Goal: Transaction & Acquisition: Purchase product/service

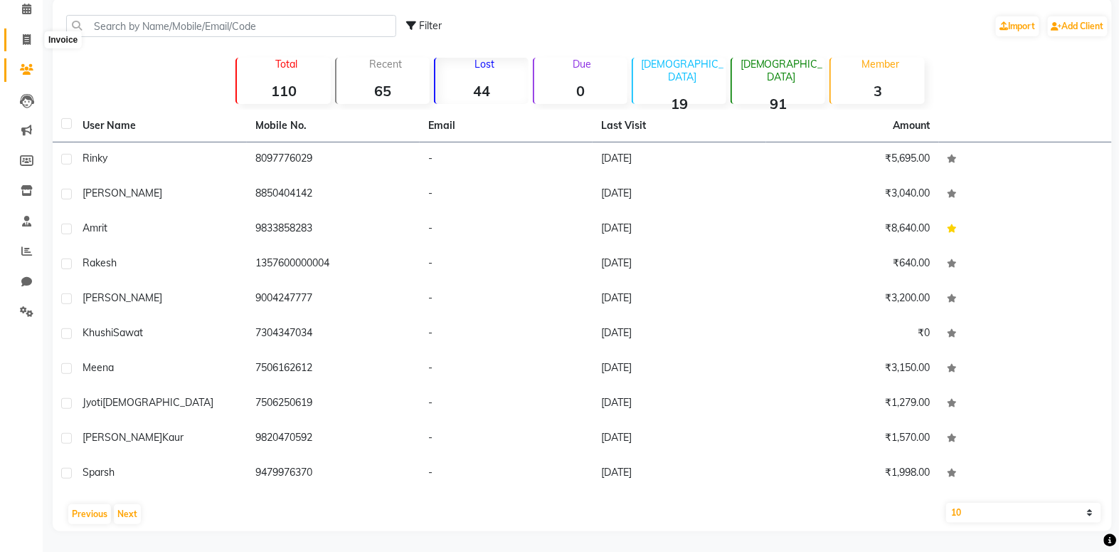
click at [29, 44] on icon at bounding box center [27, 39] width 8 height 11
select select "8078"
select select "service"
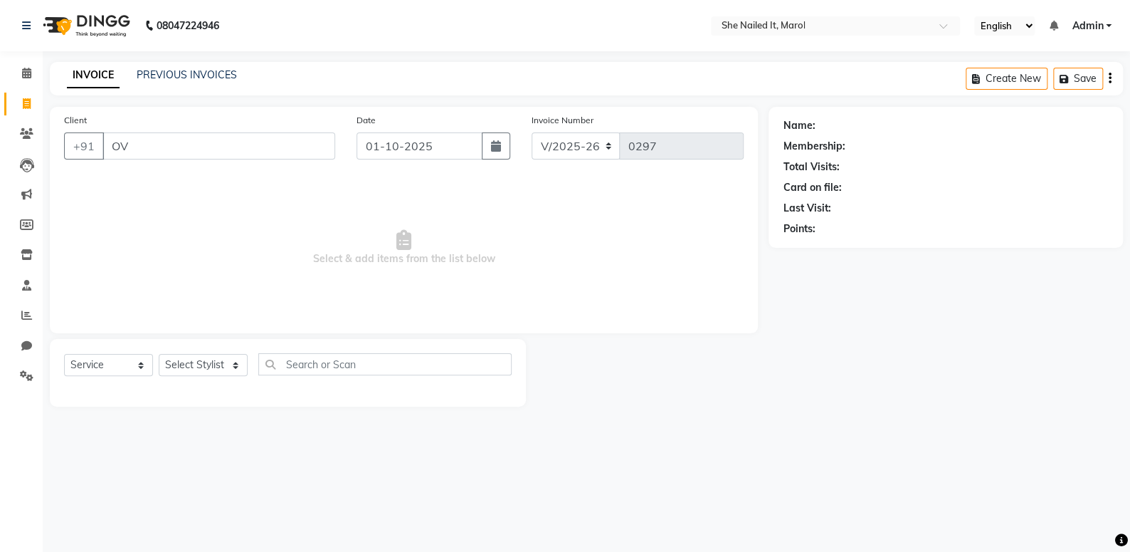
type input "O"
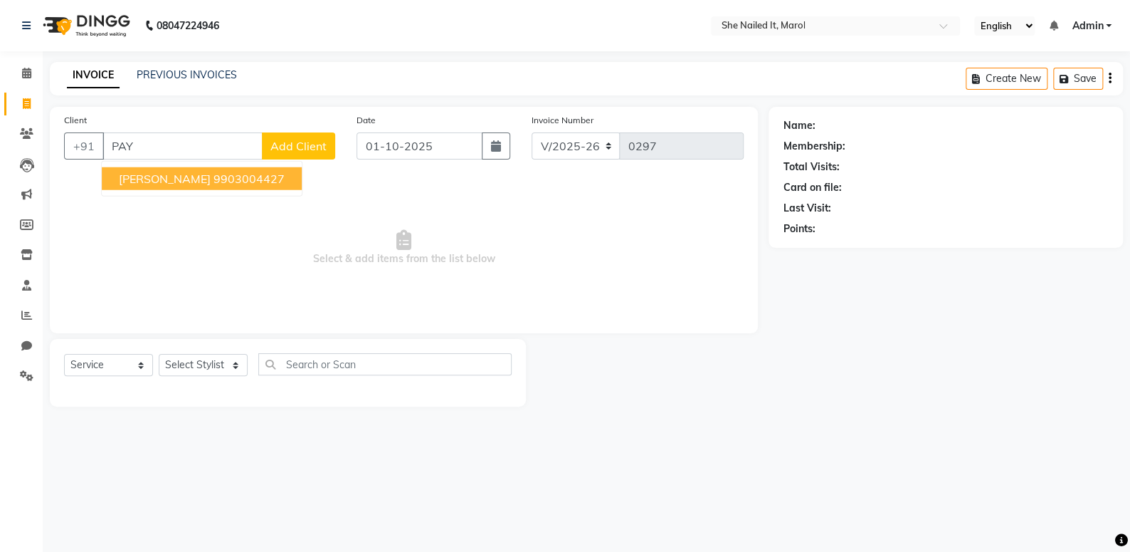
click at [233, 181] on button "[PERSON_NAME] 9903004427" at bounding box center [202, 178] width 200 height 23
type input "9903004427"
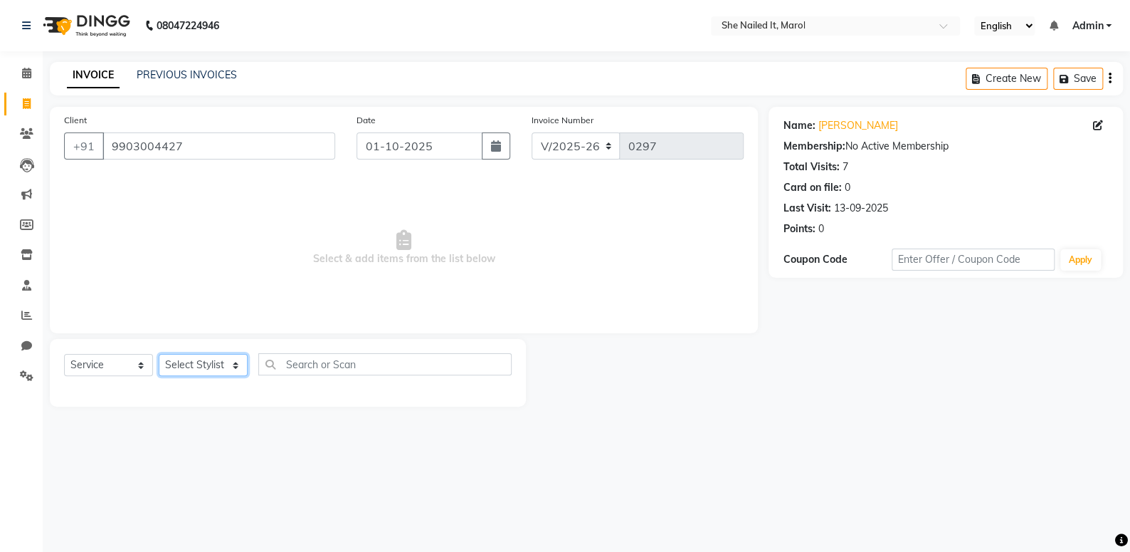
click at [201, 368] on select "Select Stylist Admin [PERSON_NAME] [PERSON_NAME] [PERSON_NAME] [PERSON_NAME]" at bounding box center [203, 365] width 89 height 22
select select "74631"
click at [159, 354] on select "Select Stylist Admin [PERSON_NAME] [PERSON_NAME] [PERSON_NAME] [PERSON_NAME]" at bounding box center [203, 365] width 89 height 22
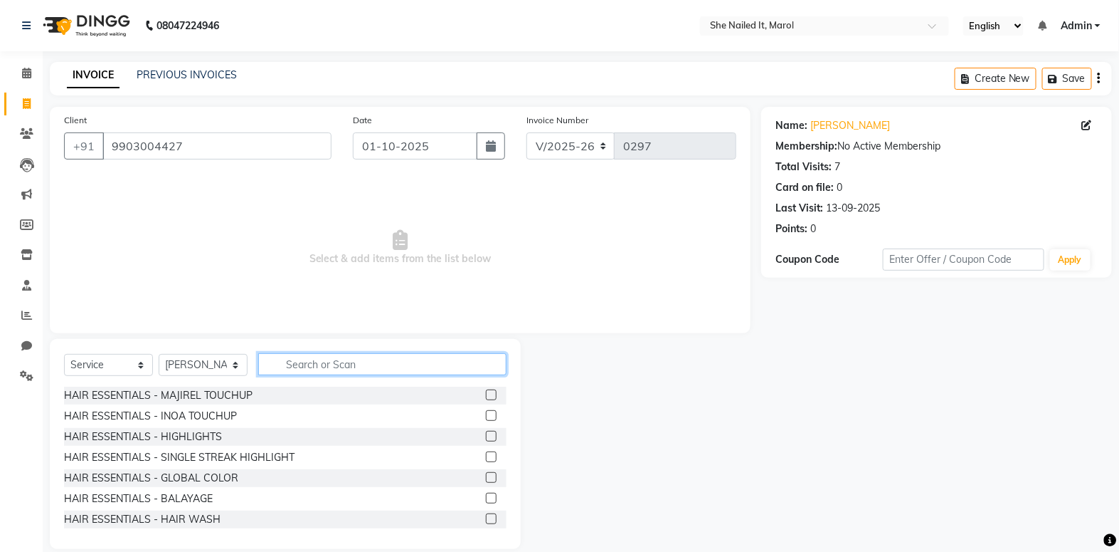
click at [269, 362] on input "text" at bounding box center [382, 364] width 248 height 22
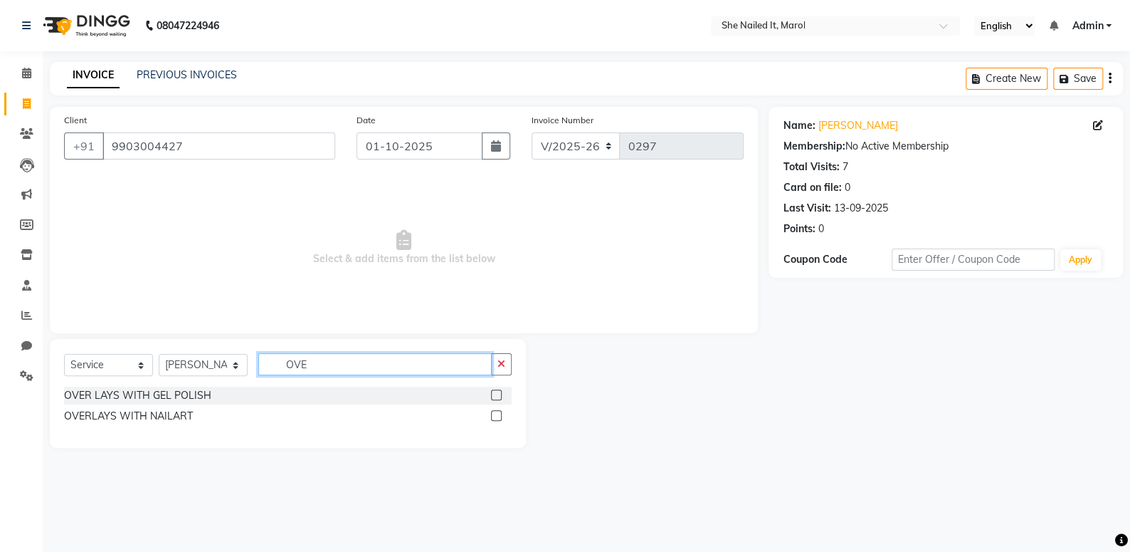
type input "OVE"
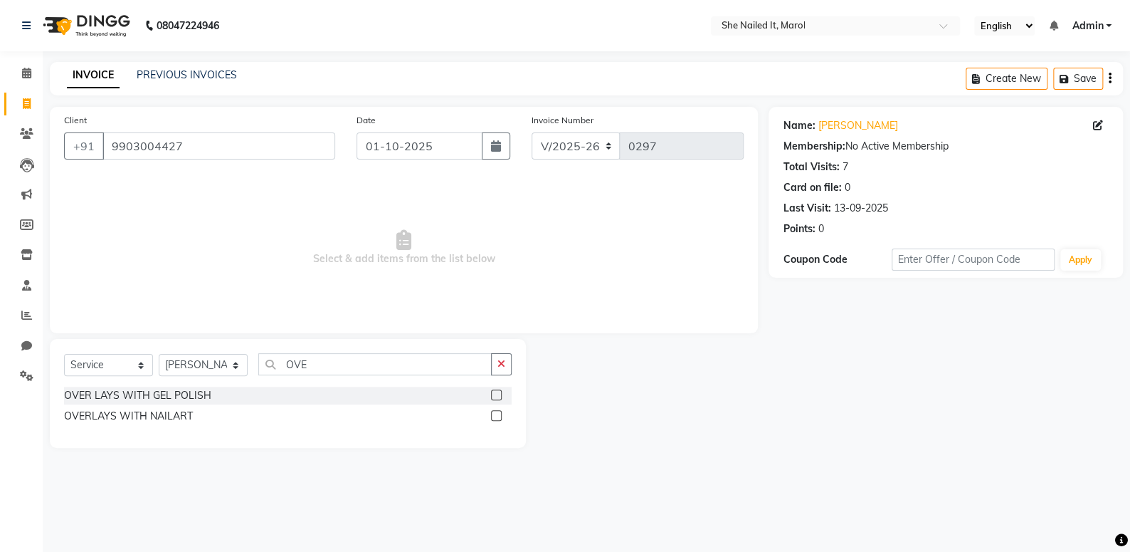
click at [492, 411] on label at bounding box center [496, 415] width 11 height 11
click at [492, 411] on input "checkbox" at bounding box center [495, 415] width 9 height 9
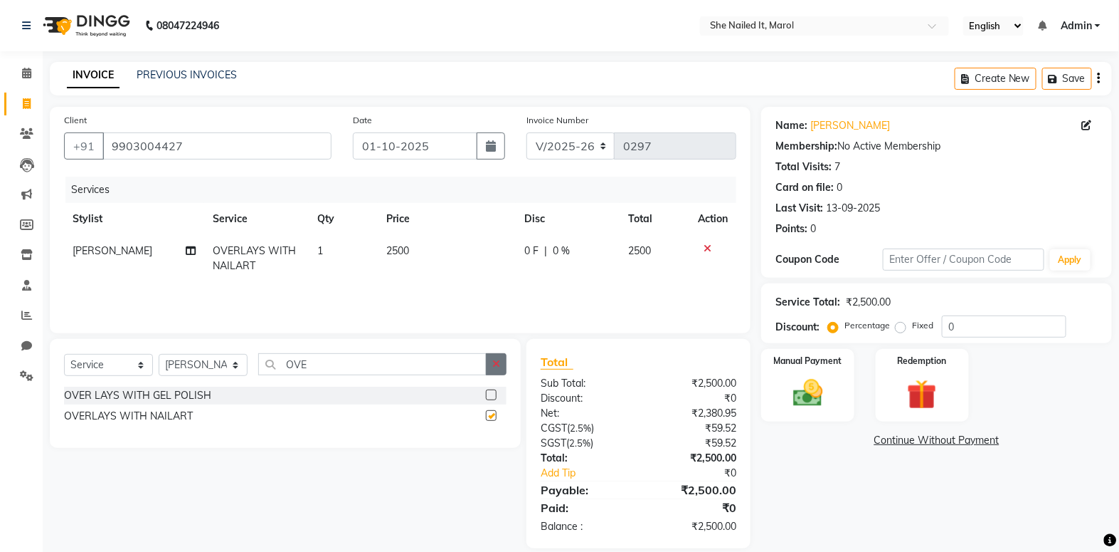
checkbox input "false"
click at [502, 367] on button "button" at bounding box center [496, 364] width 21 height 22
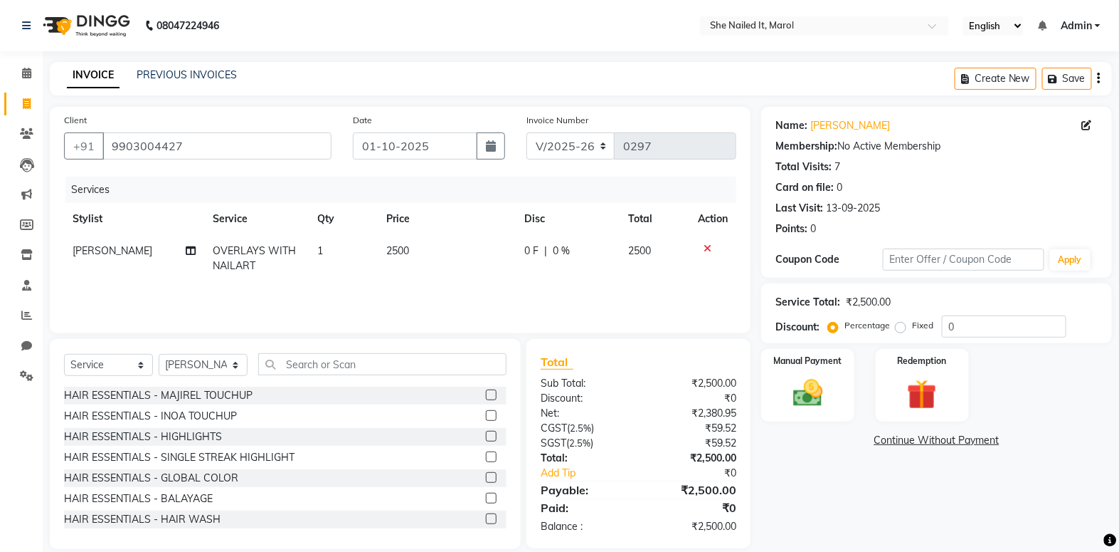
click at [540, 256] on div "0 F | 0 %" at bounding box center [567, 250] width 87 height 15
select select "74631"
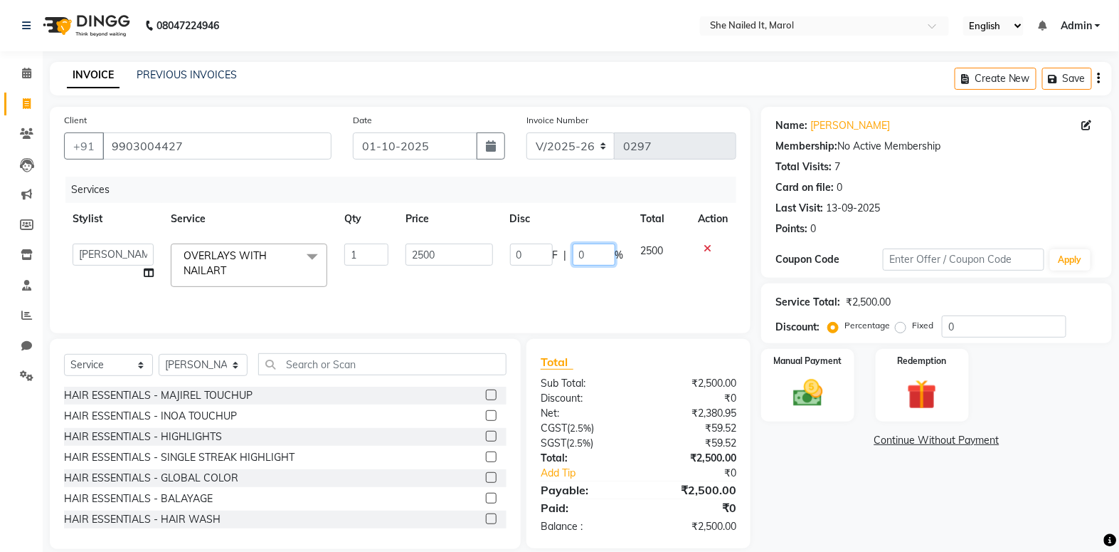
click at [576, 259] on input "0" at bounding box center [594, 254] width 43 height 22
type input "40"
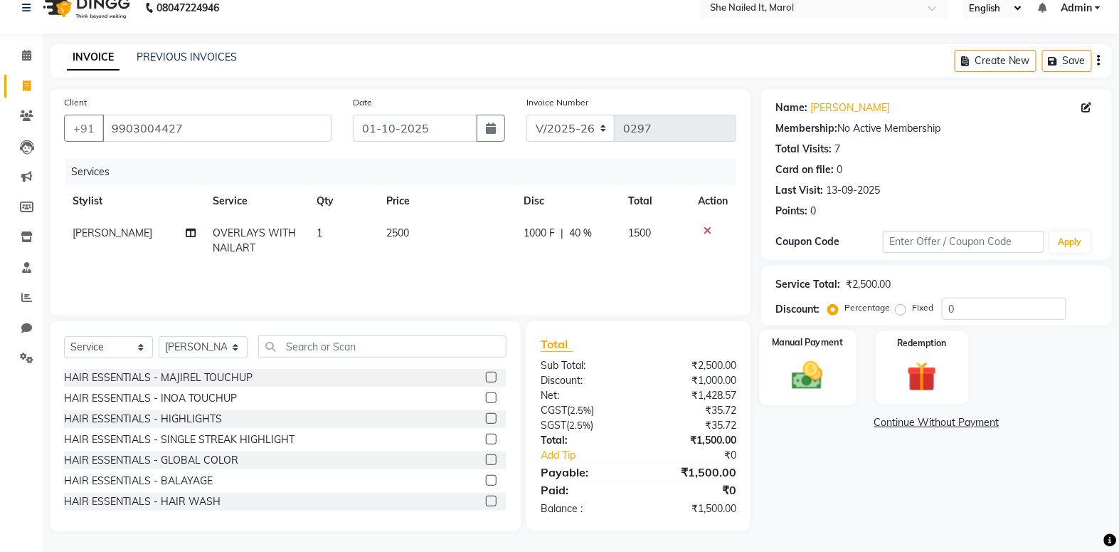
click at [808, 358] on img at bounding box center [808, 375] width 51 height 36
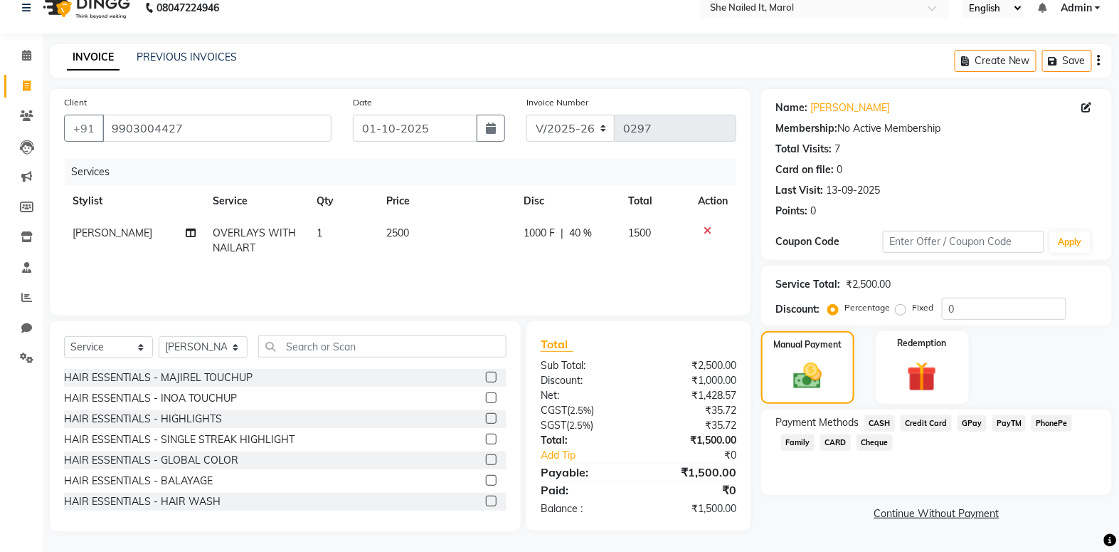
click at [969, 426] on span "GPay" at bounding box center [972, 423] width 29 height 16
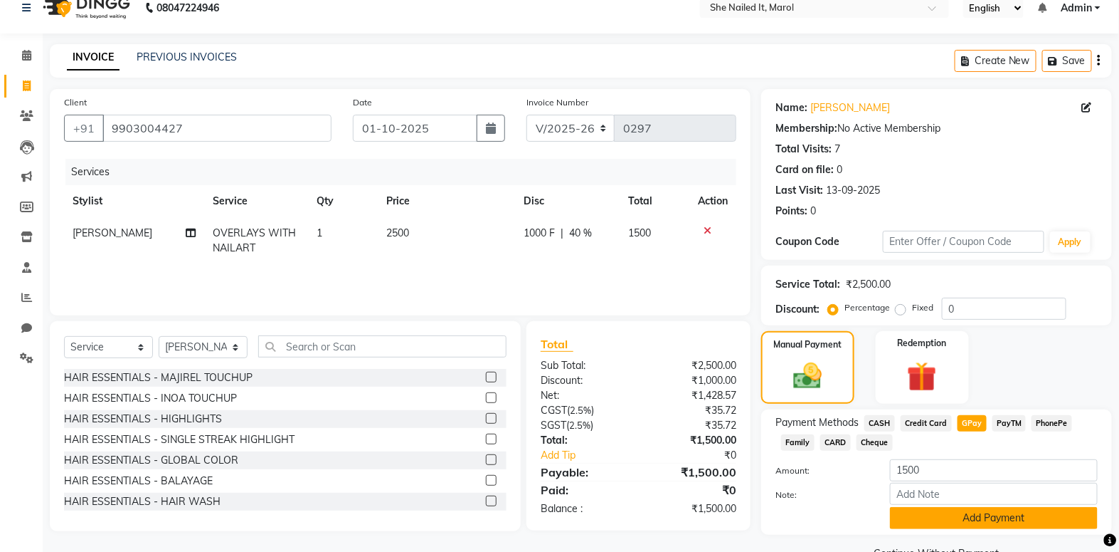
scroll to position [51, 0]
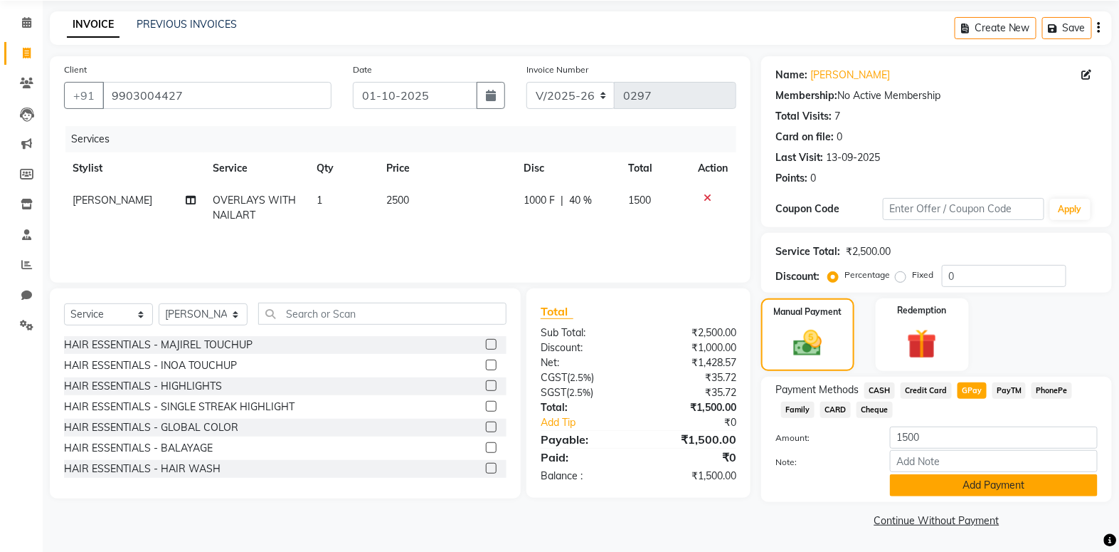
click at [1006, 494] on button "Add Payment" at bounding box center [994, 485] width 208 height 22
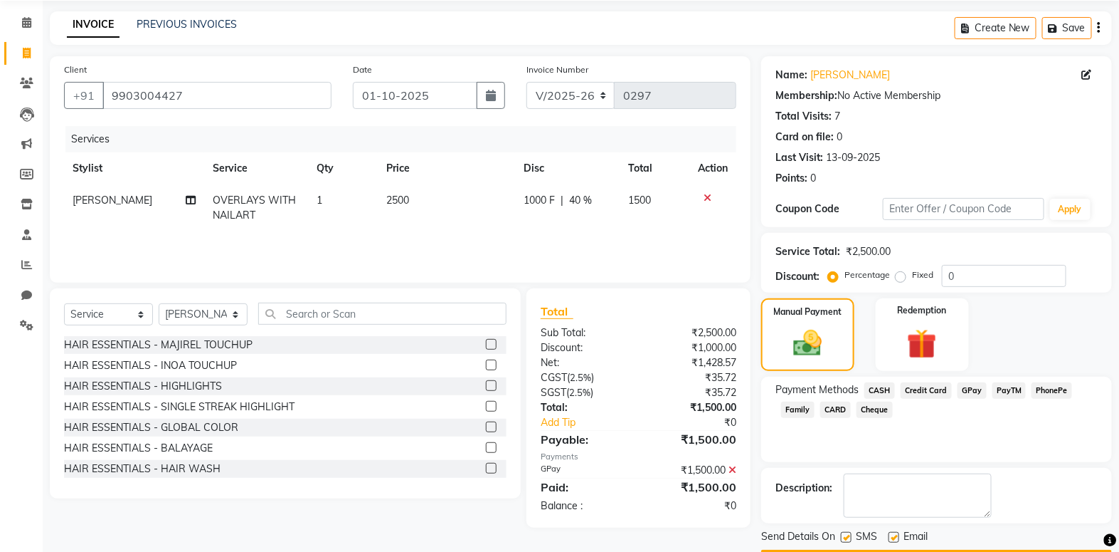
scroll to position [90, 0]
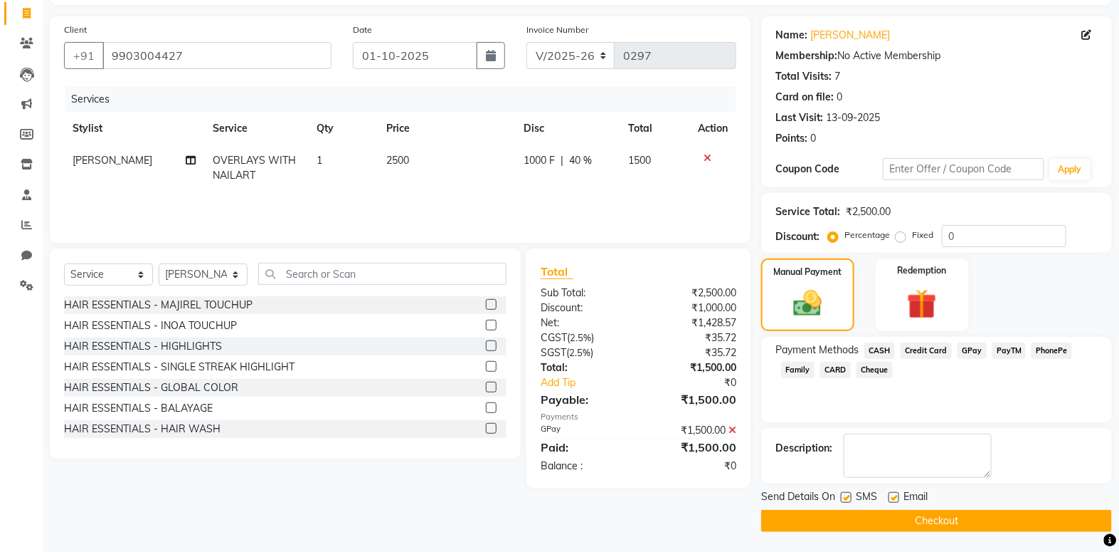
click at [942, 520] on button "Checkout" at bounding box center [936, 521] width 351 height 22
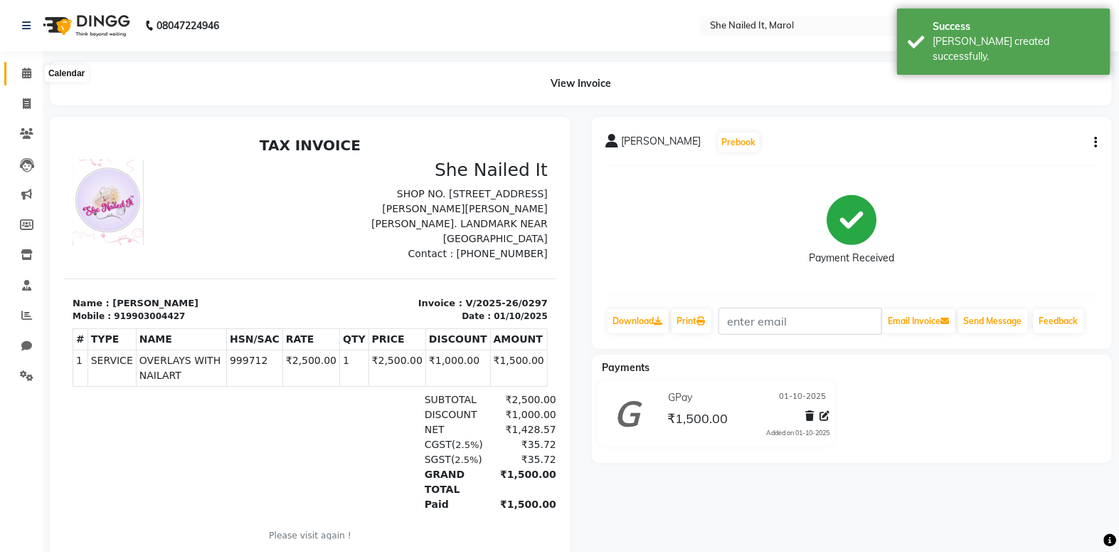
click at [25, 72] on icon at bounding box center [26, 73] width 9 height 11
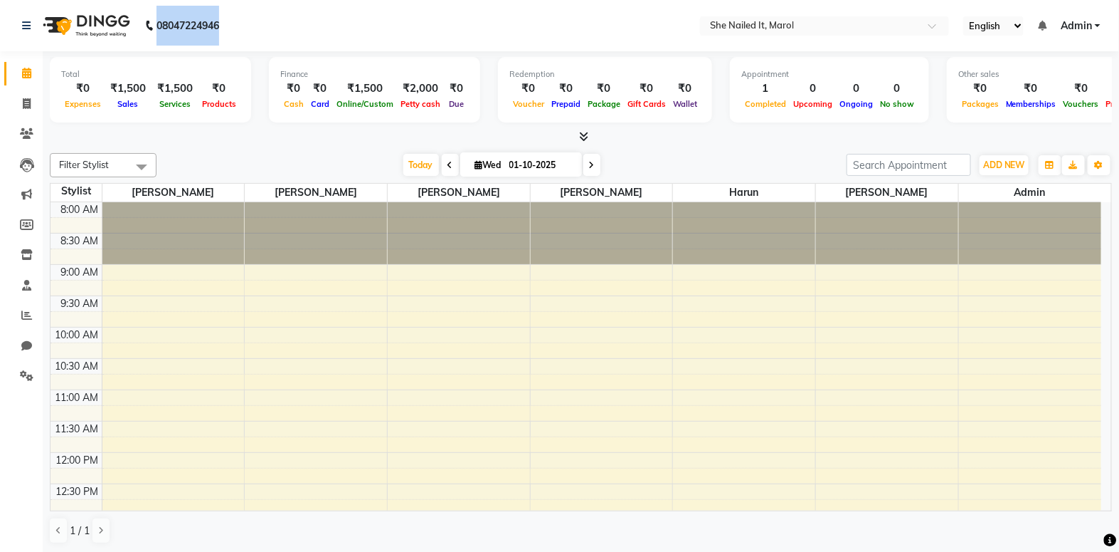
drag, startPoint x: 158, startPoint y: 23, endPoint x: 248, endPoint y: 28, distance: 90.5
click at [248, 28] on nav "08047224946 Select Location × She Nailed It, Marol English ENGLISH Español العر…" at bounding box center [559, 25] width 1119 height 51
